Goal: Check status: Check status

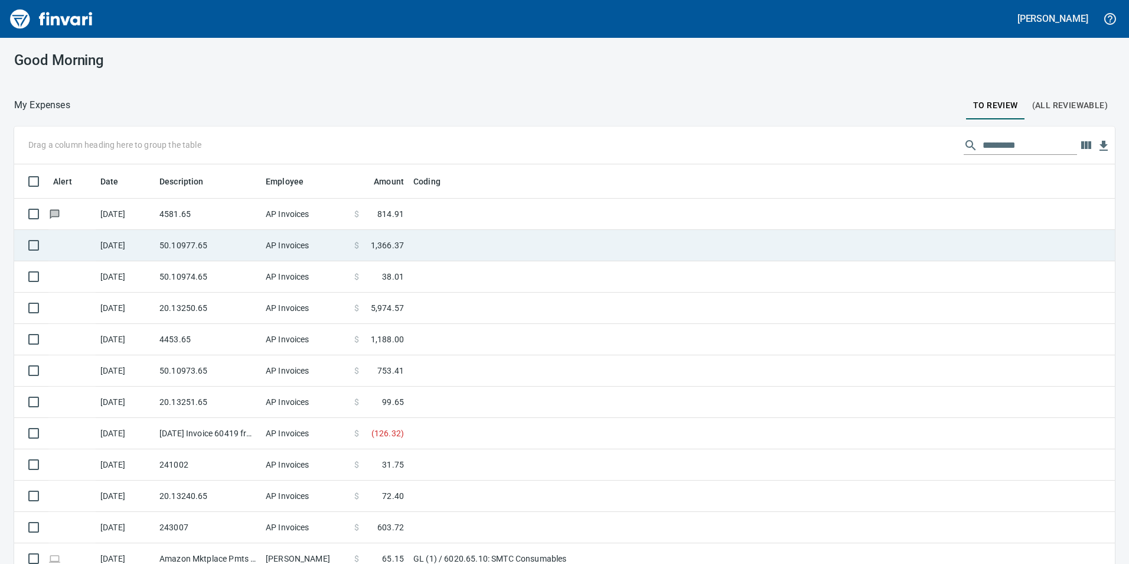
scroll to position [425, 1073]
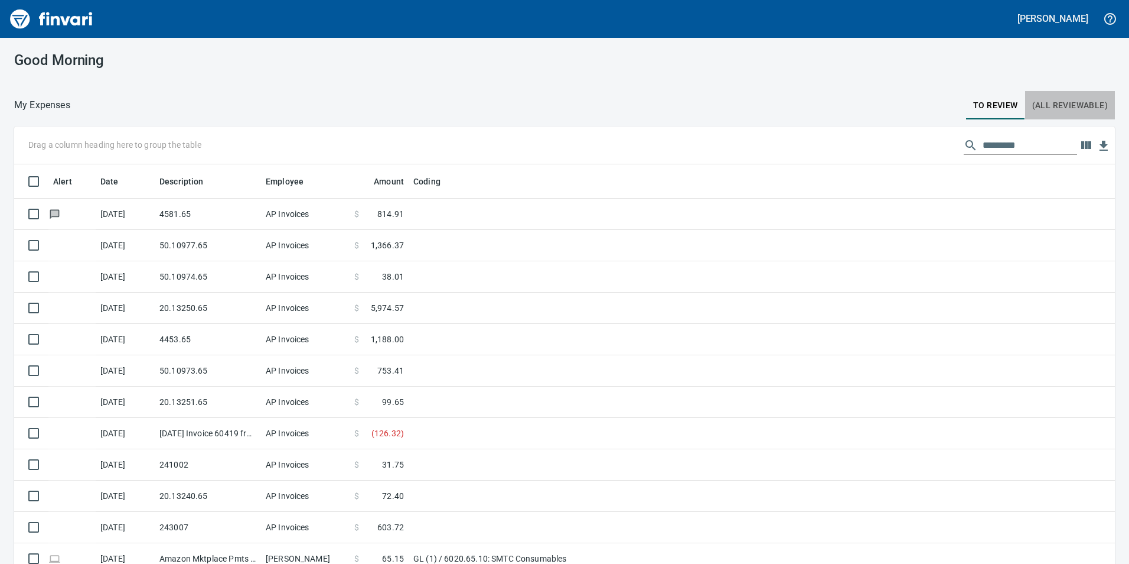
click at [1040, 94] on button "(All Reviewable)" at bounding box center [1071, 105] width 90 height 28
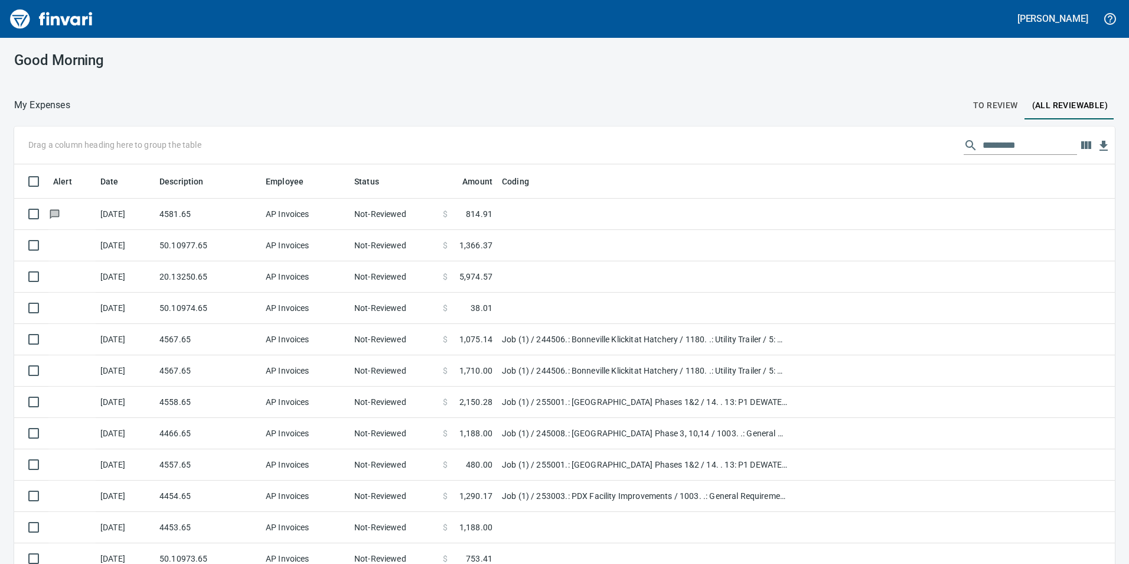
scroll to position [425, 1075]
click at [1006, 139] on input "text" at bounding box center [1030, 145] width 95 height 19
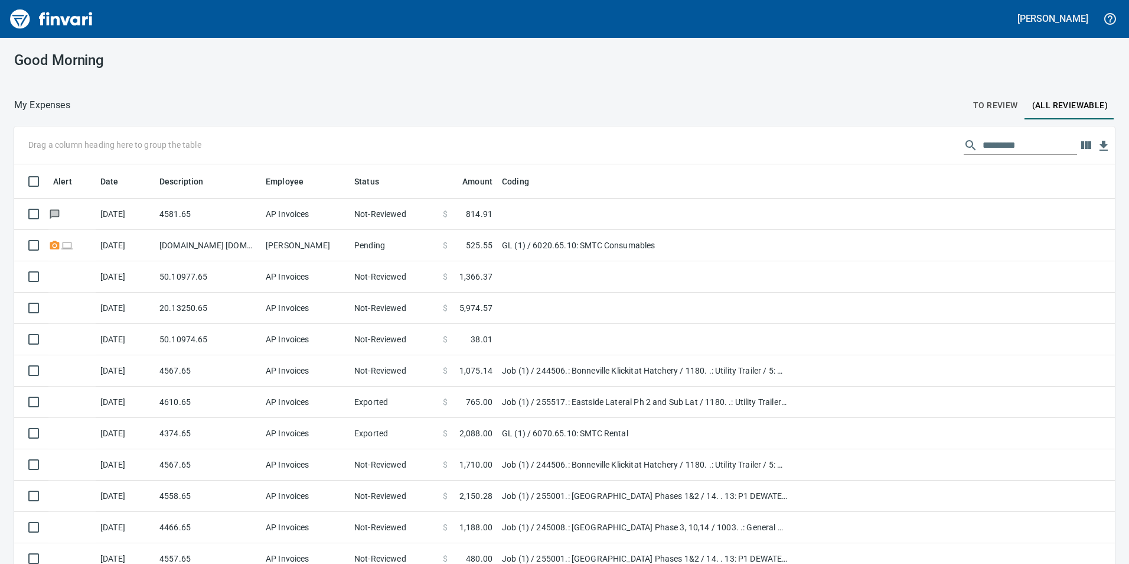
click at [1050, 144] on input "text" at bounding box center [1030, 145] width 95 height 19
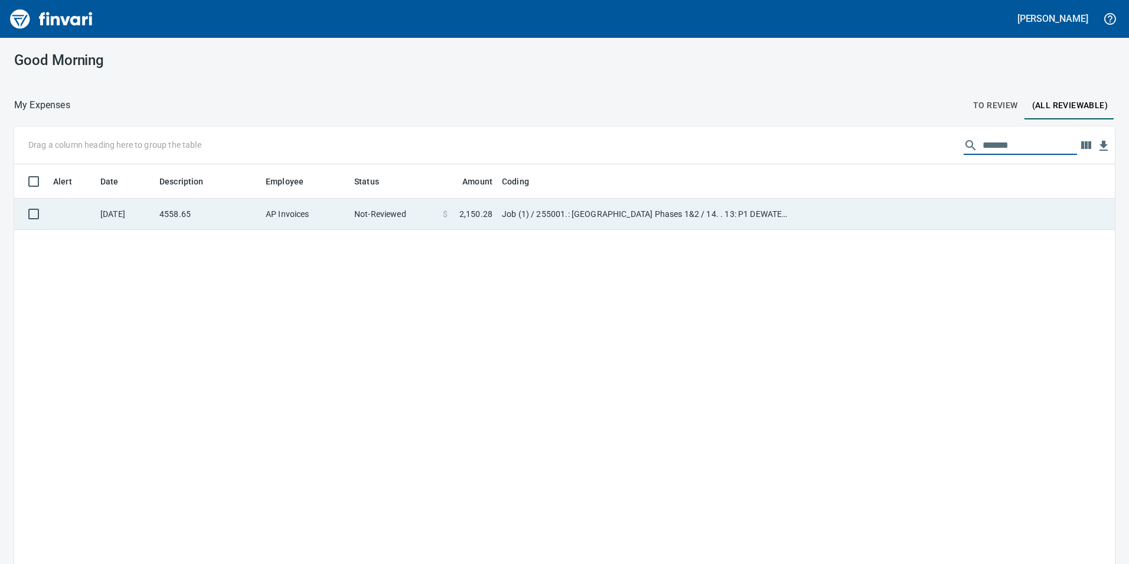
type input "*******"
click at [191, 216] on td "4558.65" at bounding box center [208, 213] width 106 height 31
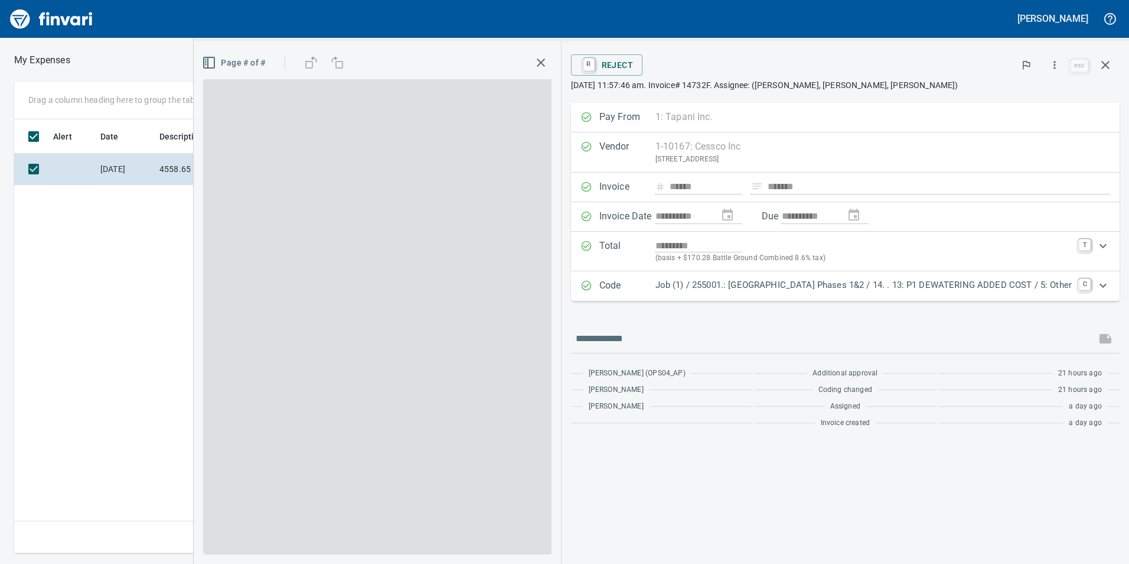
scroll to position [425, 797]
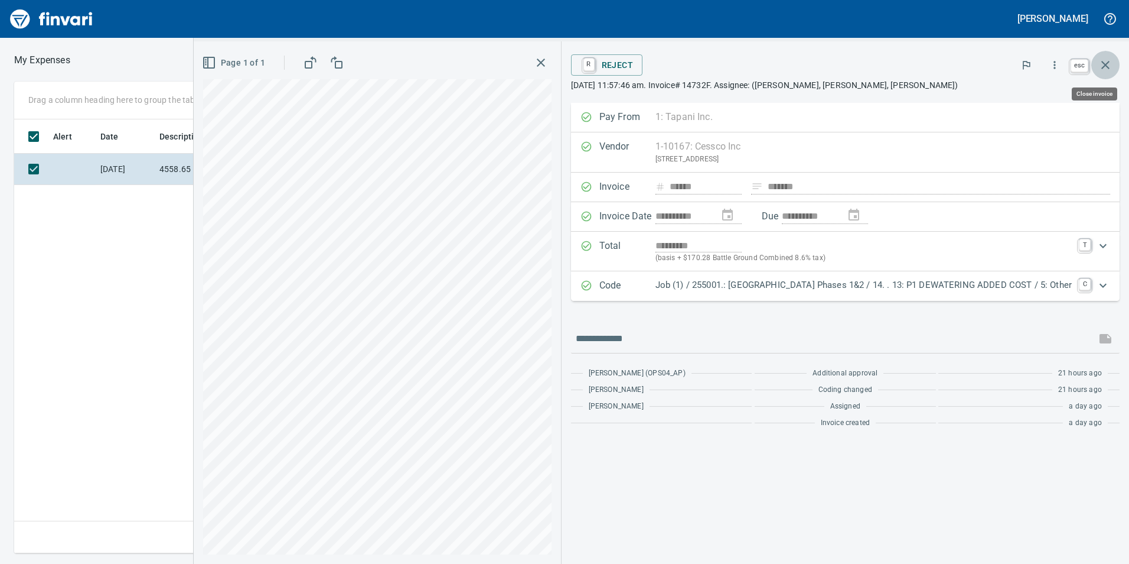
click at [1102, 69] on icon "button" at bounding box center [1106, 65] width 14 height 14
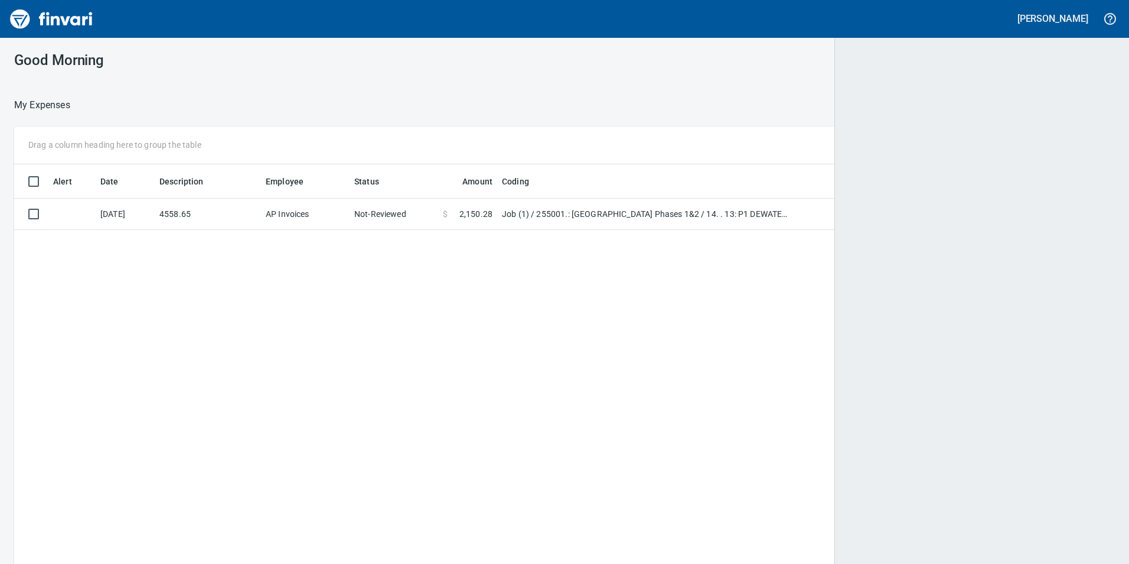
scroll to position [425, 1081]
